Goal: Task Accomplishment & Management: Use online tool/utility

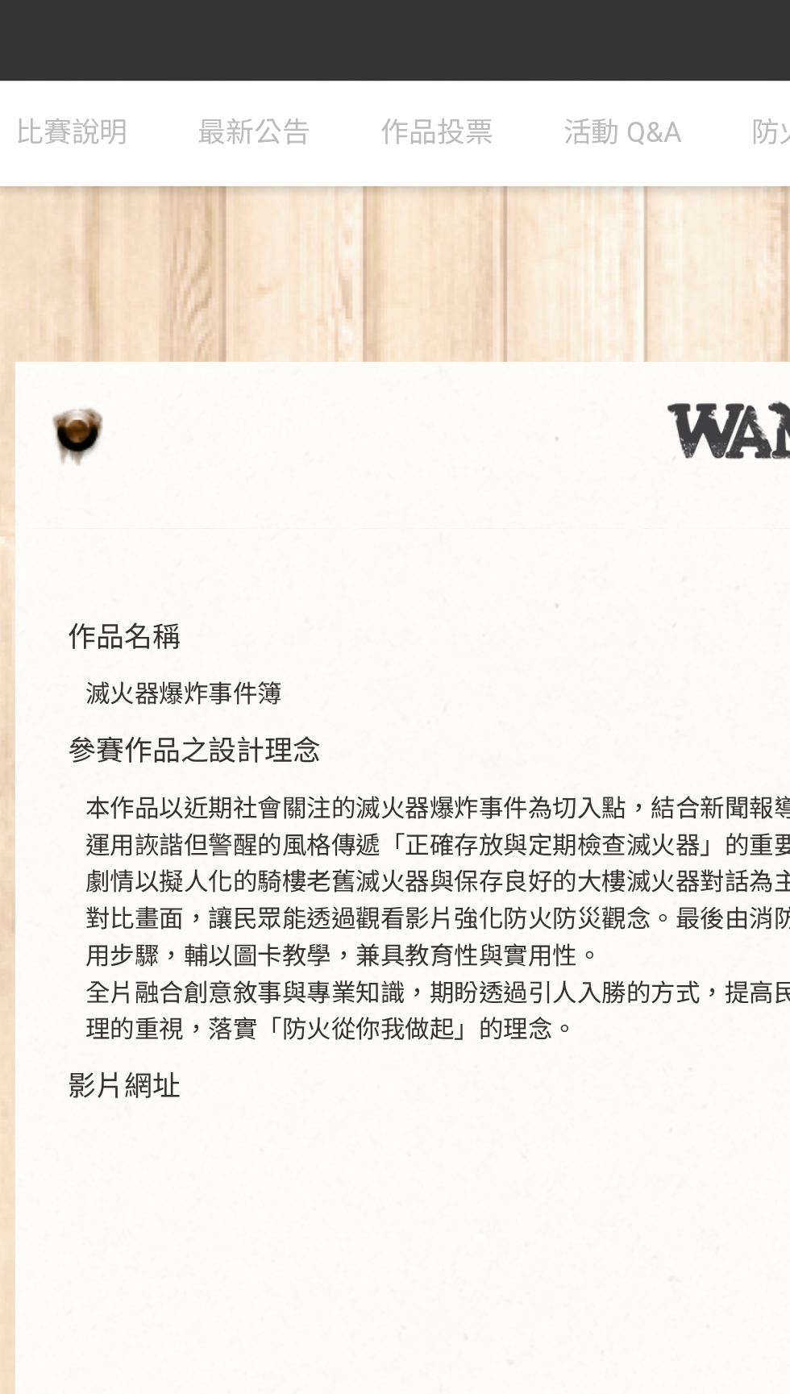
click at [238, 56] on span "作品投票" at bounding box center [226, 60] width 52 height 15
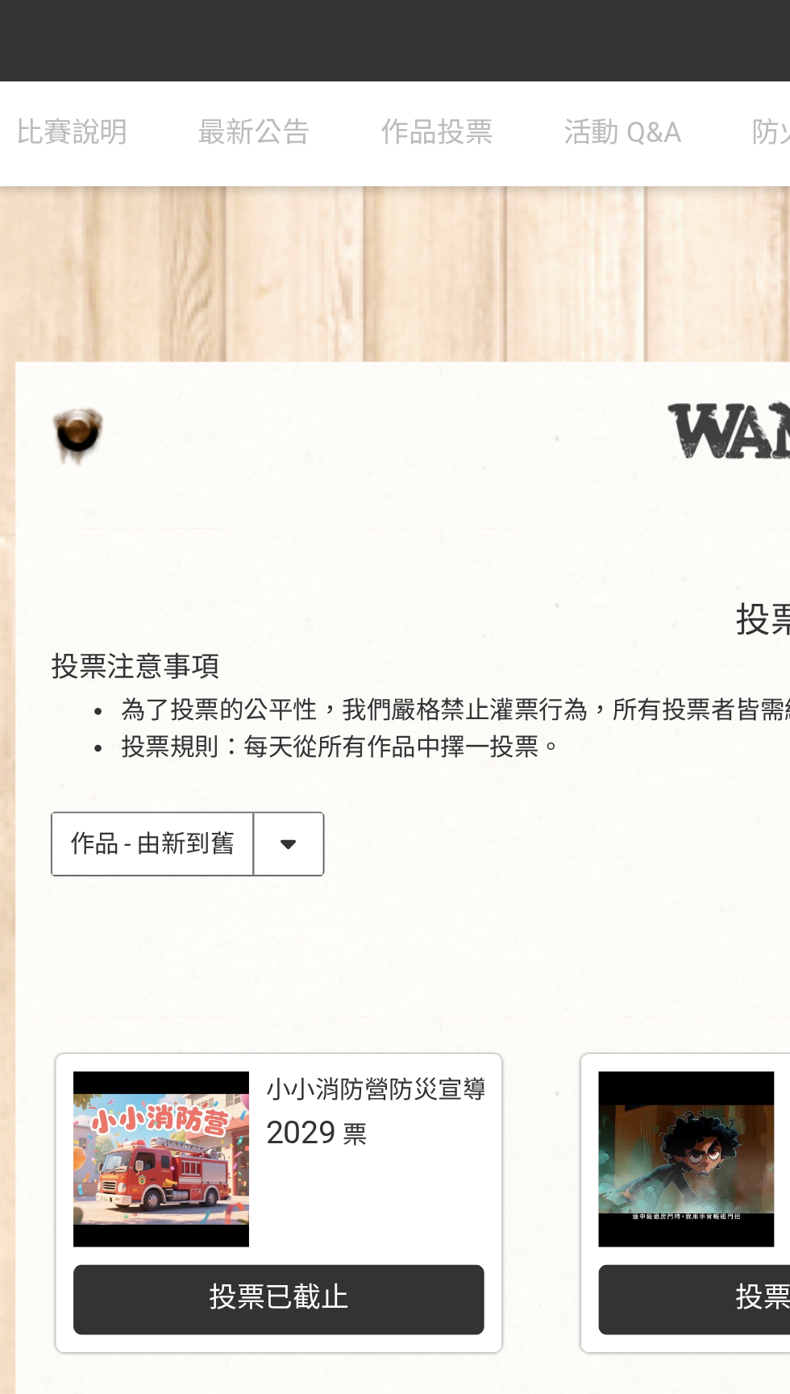
click at [171, 389] on select "作品 - 由新到舊 作品 - 由舊到新 票數 - 由多到少 票數 - 由少到多" at bounding box center [111, 387] width 124 height 28
click at [49, 373] on select "作品 - 由新到舊 作品 - 由舊到新 票數 - 由多到少 票數 - 由少到多" at bounding box center [111, 387] width 124 height 28
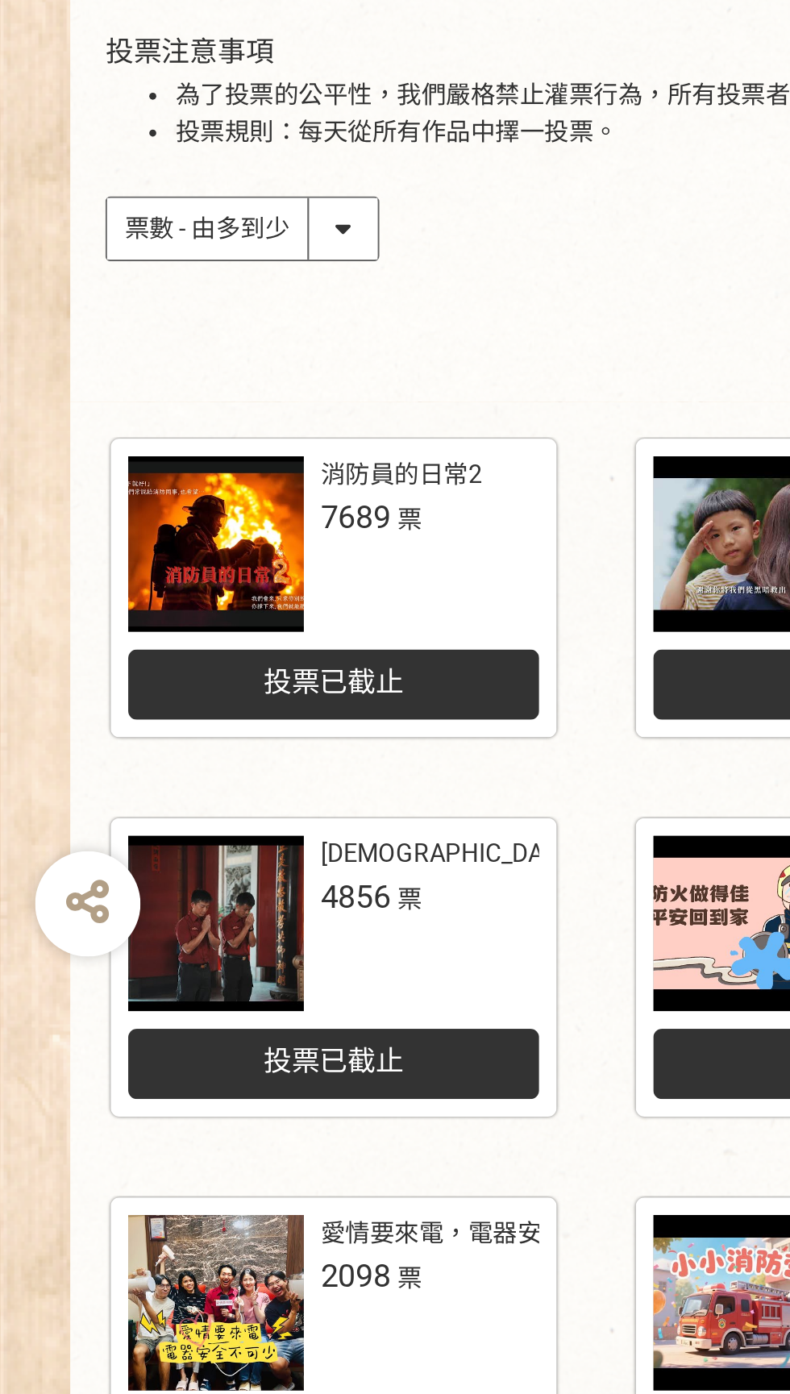
select select "newest"
